Goal: Navigation & Orientation: Find specific page/section

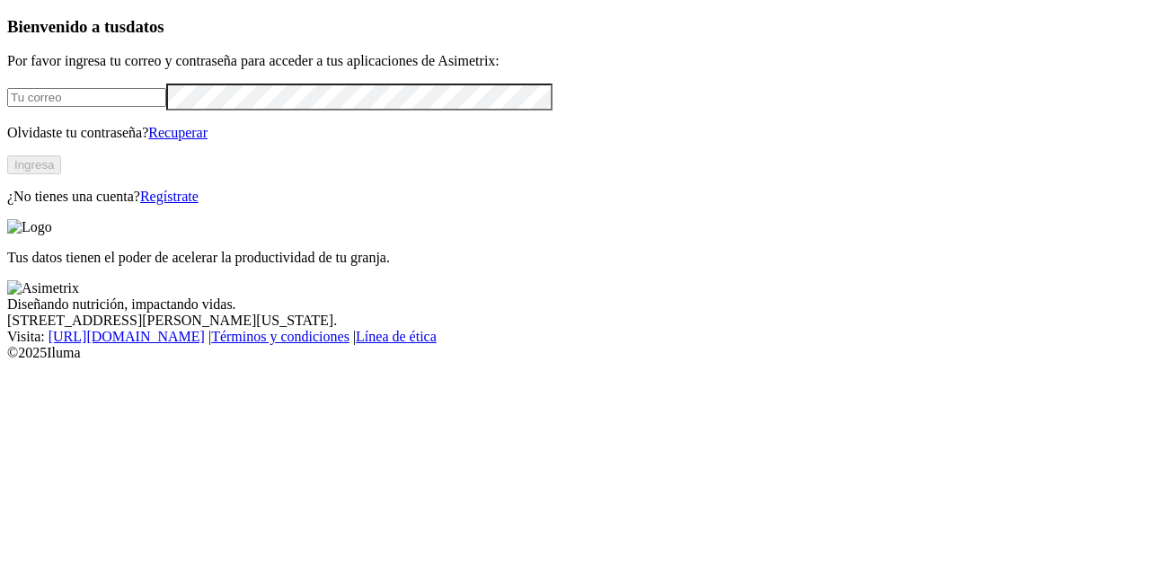
type input "javier.chica@premexcorp.com"
click at [61, 174] on button "Ingresa" at bounding box center [34, 164] width 54 height 19
type input "[PERSON_NAME][EMAIL_ADDRESS][DOMAIN_NAME]"
click at [61, 174] on button "Ingresa" at bounding box center [34, 164] width 54 height 19
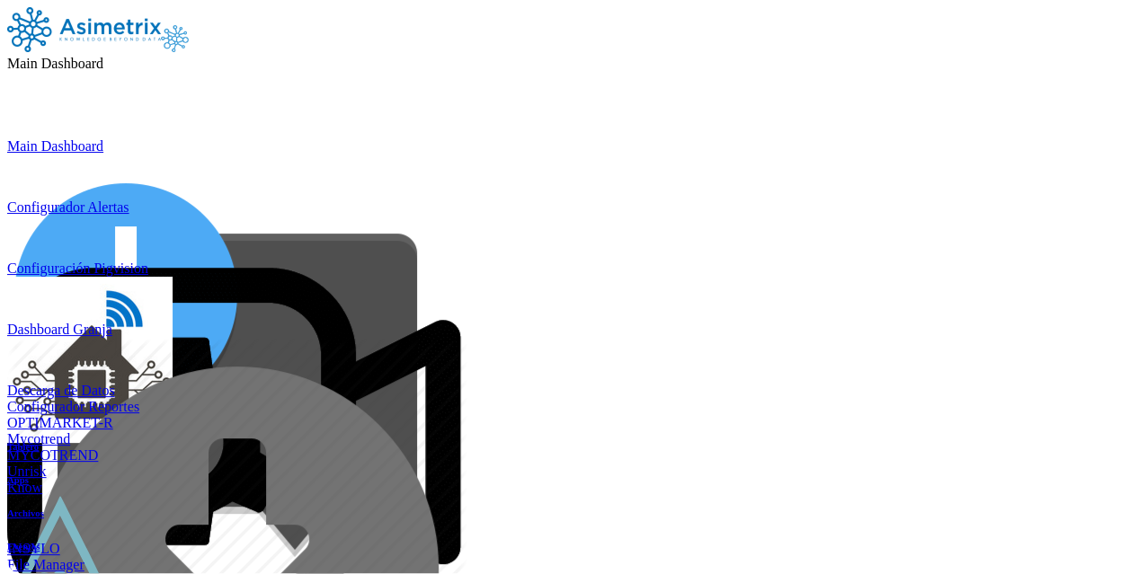
click at [103, 56] on icon at bounding box center [103, 63] width 0 height 15
click at [51, 573] on icon at bounding box center [51, 580] width 0 height 15
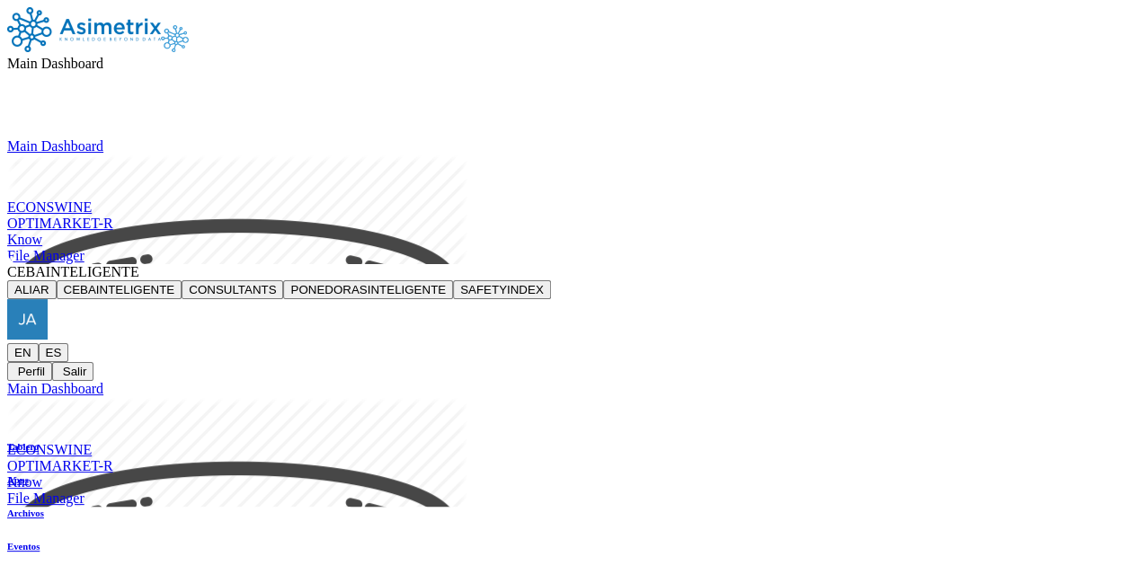
click at [7, 343] on icon at bounding box center [7, 343] width 0 height 0
click at [121, 32] on img at bounding box center [84, 29] width 154 height 45
click at [131, 26] on img at bounding box center [84, 29] width 154 height 45
click at [139, 264] on icon at bounding box center [139, 271] width 0 height 15
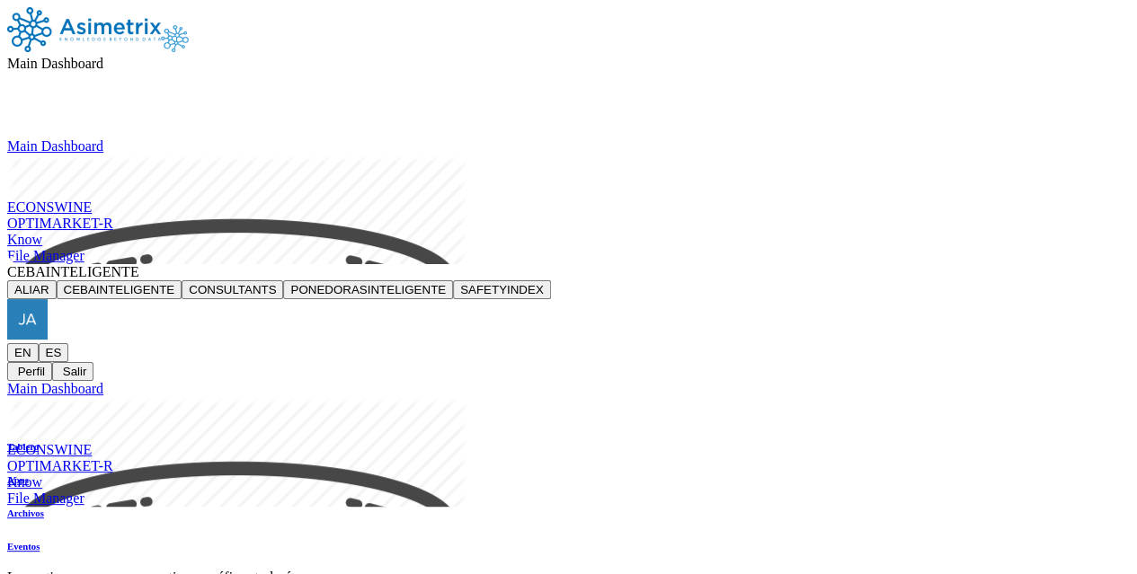
click at [453, 280] on button "PONEDORASINTELIGENTE" at bounding box center [368, 289] width 170 height 19
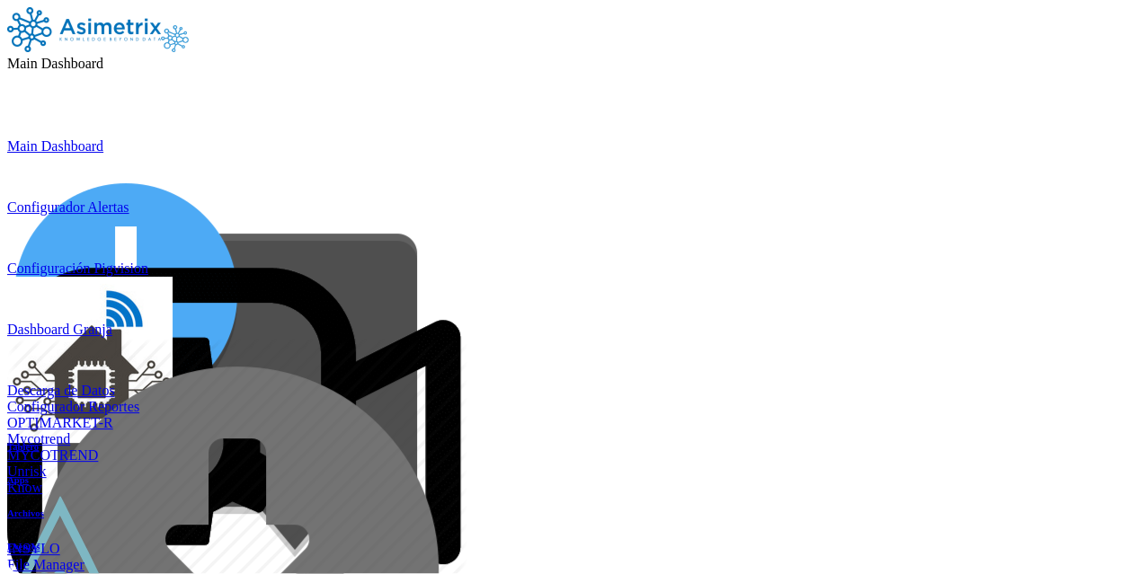
click at [51, 573] on icon at bounding box center [51, 580] width 0 height 15
click at [103, 56] on span "Main Dashboard" at bounding box center [55, 63] width 96 height 15
click at [7, 138] on icon at bounding box center [7, 138] width 0 height 0
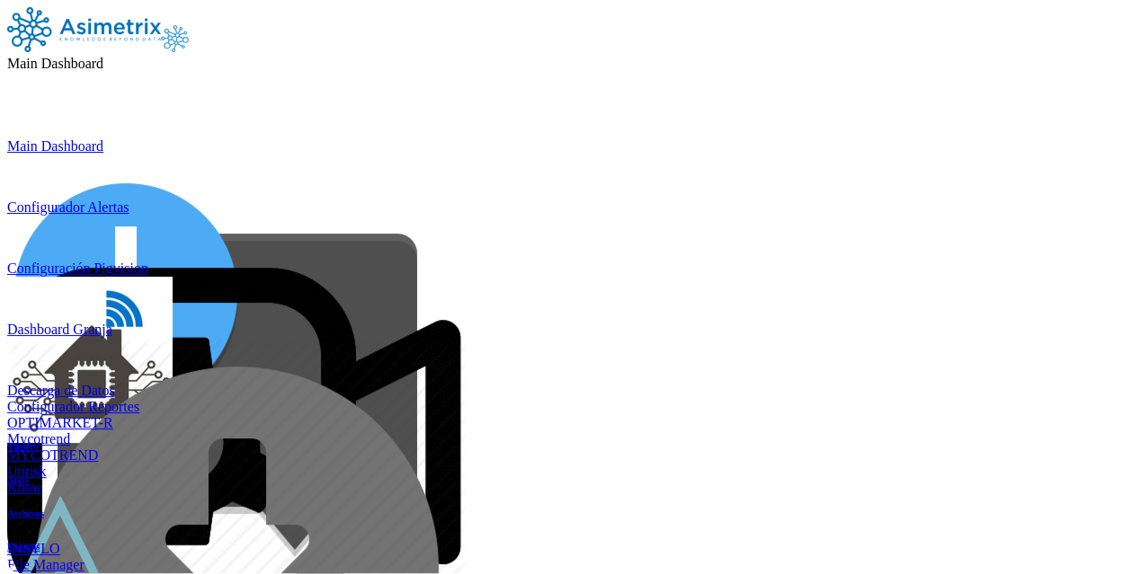
click at [103, 56] on icon at bounding box center [103, 63] width 0 height 15
click at [677, 399] on div "Configurador Reportes" at bounding box center [568, 407] width 1122 height 16
click at [139, 56] on icon at bounding box center [139, 63] width 0 height 15
click at [173, 277] on img at bounding box center [89, 360] width 165 height 166
click at [112, 56] on icon at bounding box center [112, 63] width 0 height 15
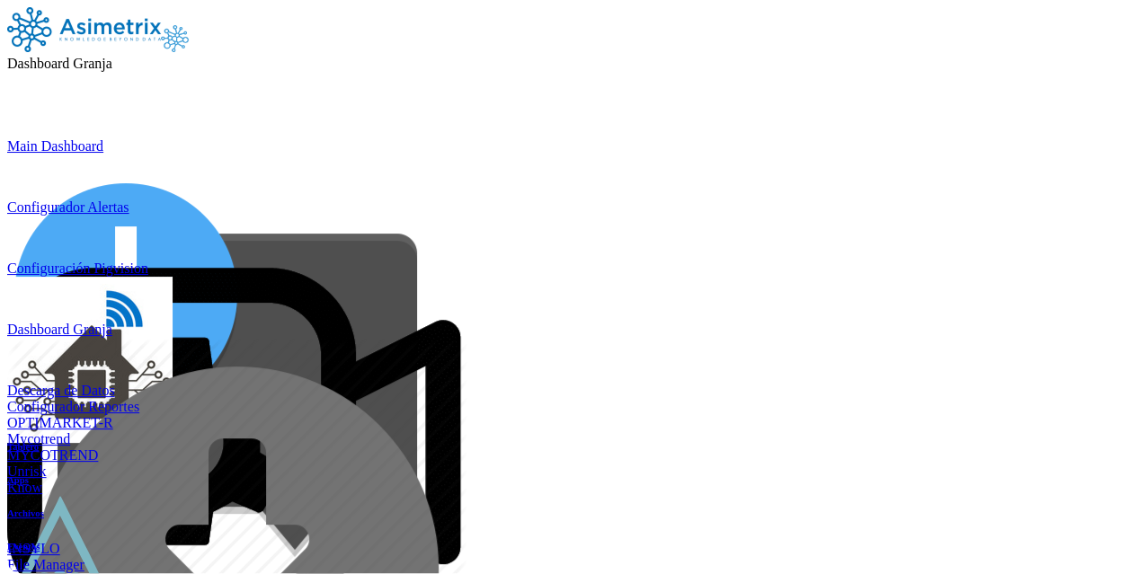
scroll to position [22, 0]
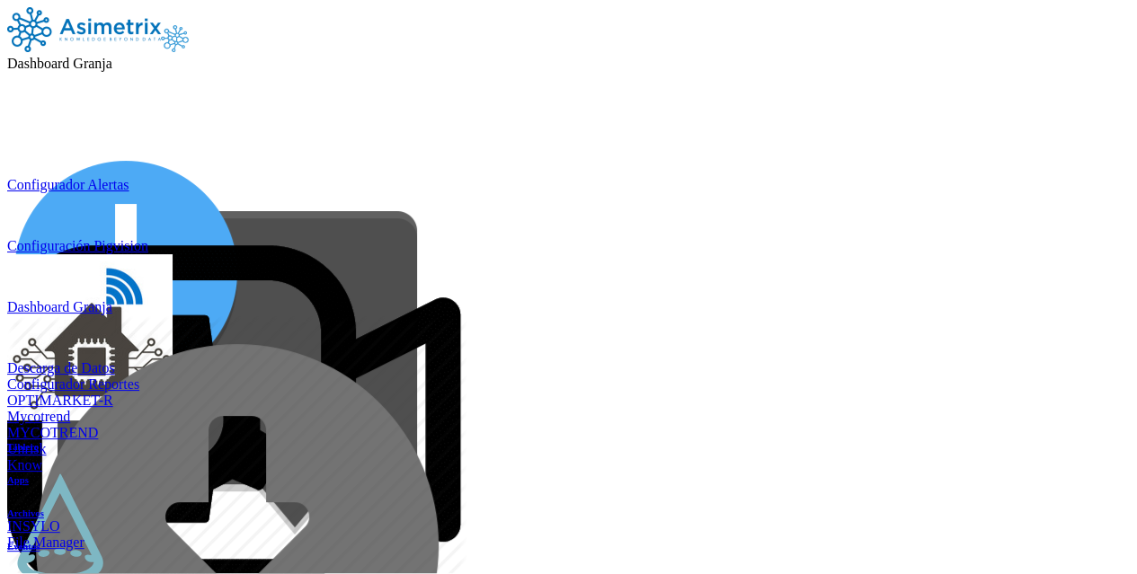
click at [7, 535] on icon at bounding box center [7, 535] width 0 height 0
click at [84, 56] on icon at bounding box center [84, 63] width 0 height 15
click at [7, 116] on icon at bounding box center [7, 116] width 0 height 0
